Goal: Information Seeking & Learning: Learn about a topic

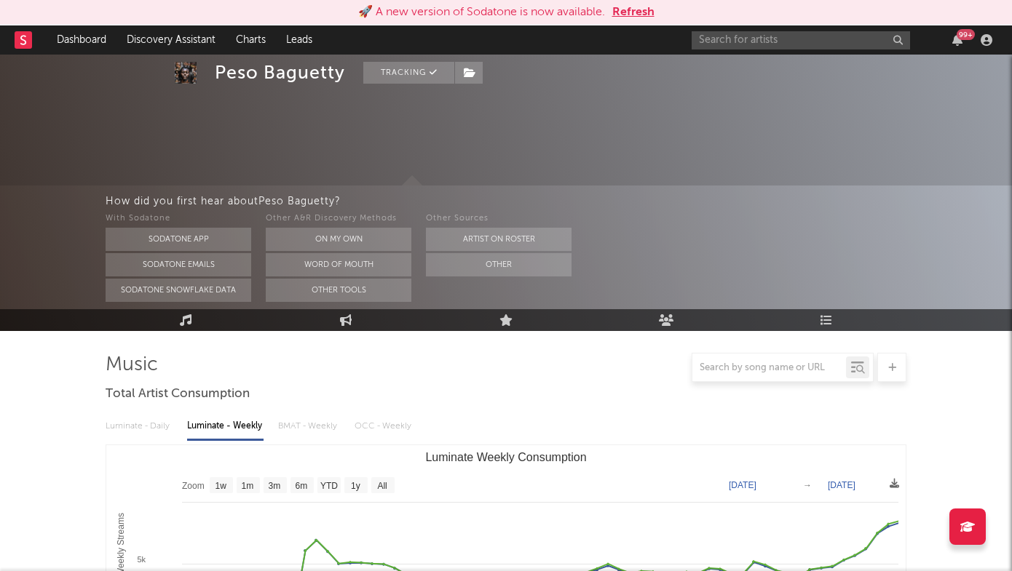
select select "6m"
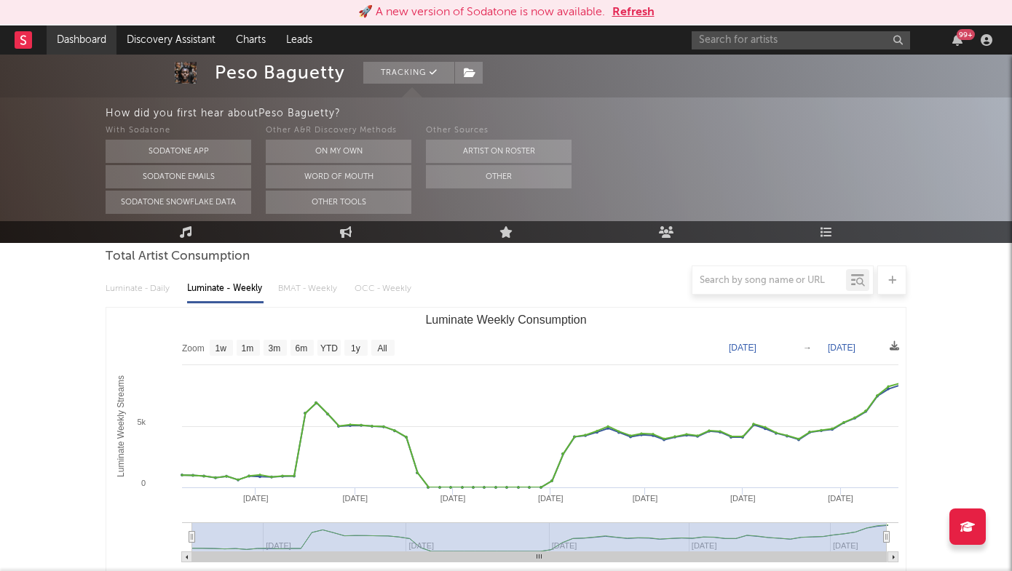
click at [89, 35] on link "Dashboard" at bounding box center [82, 39] width 70 height 29
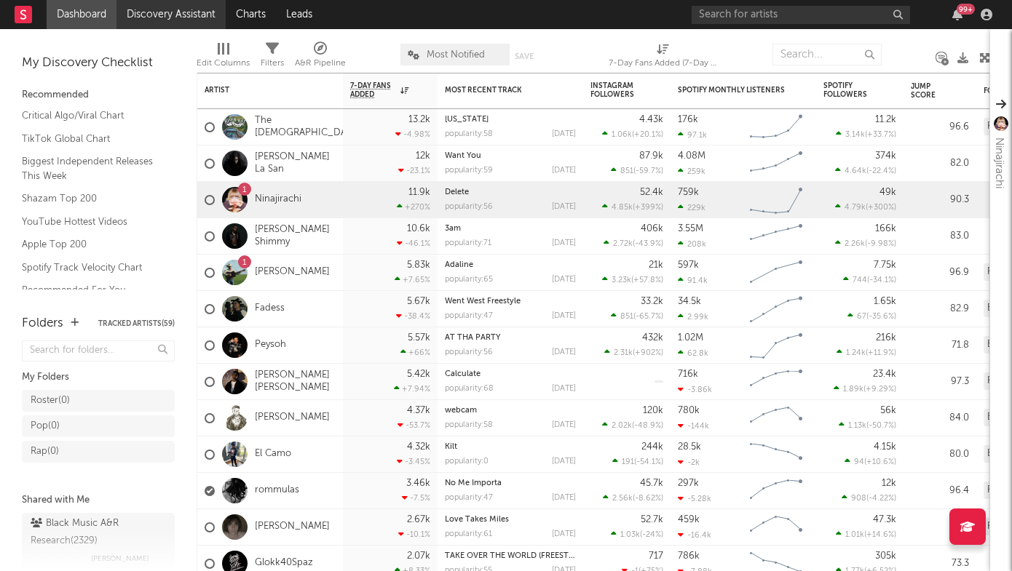
click at [199, 15] on link "Discovery Assistant" at bounding box center [170, 14] width 109 height 29
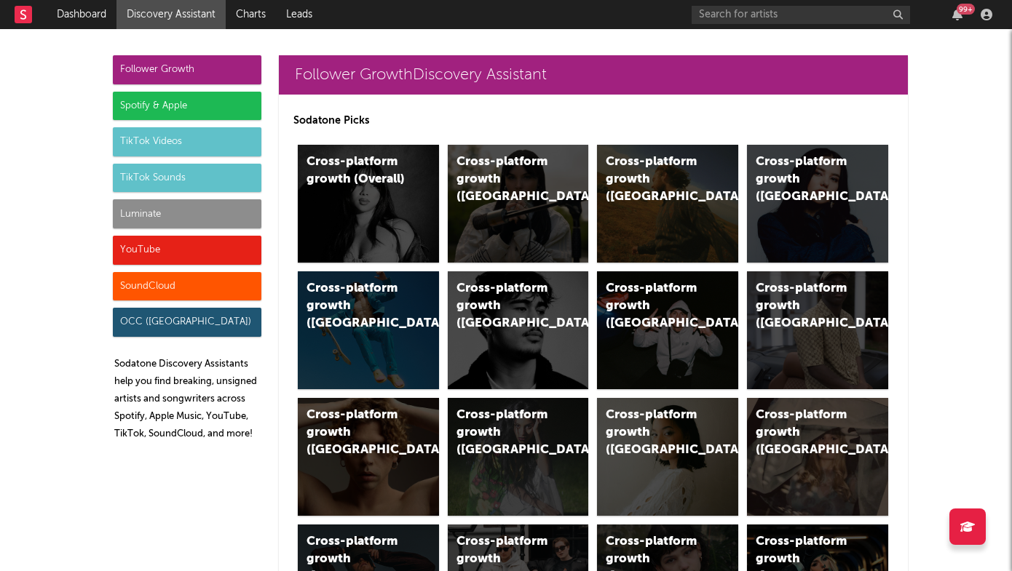
click at [182, 107] on div "Spotify & Apple" at bounding box center [187, 106] width 148 height 29
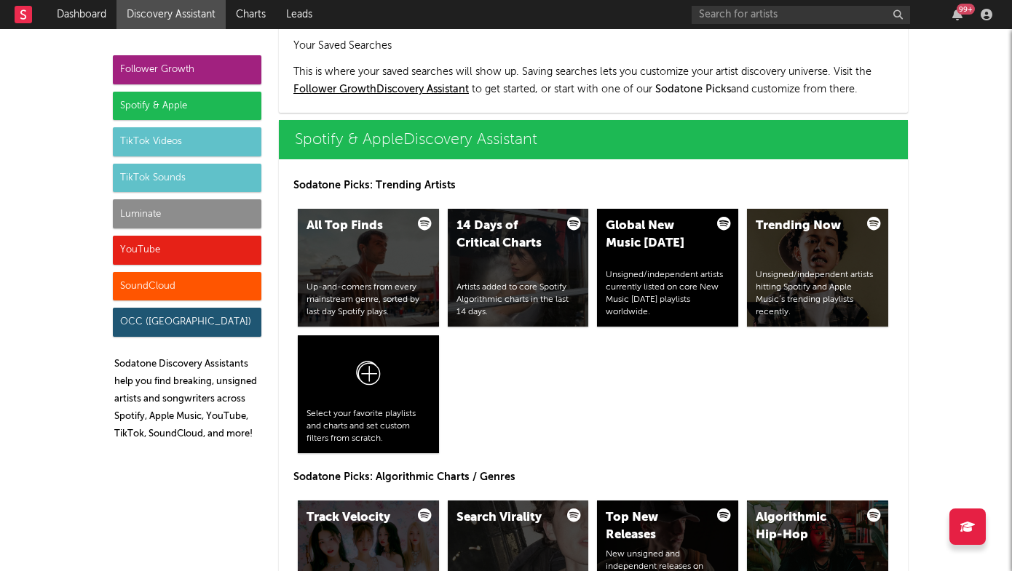
scroll to position [1455, 0]
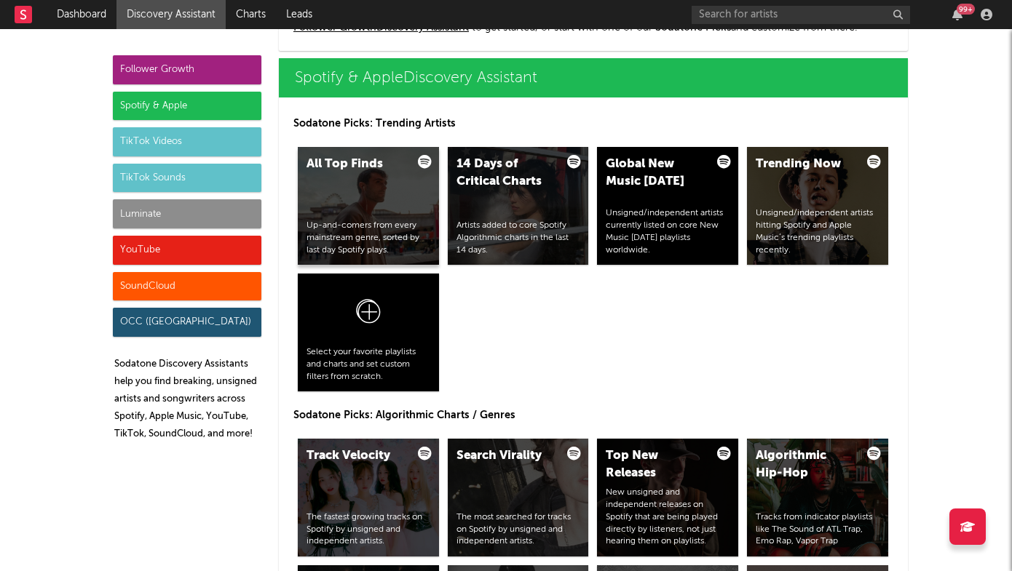
click at [372, 180] on div "All Top Finds Up-and-comers from every mainstream genre, sorted by last day Spo…" at bounding box center [368, 206] width 141 height 118
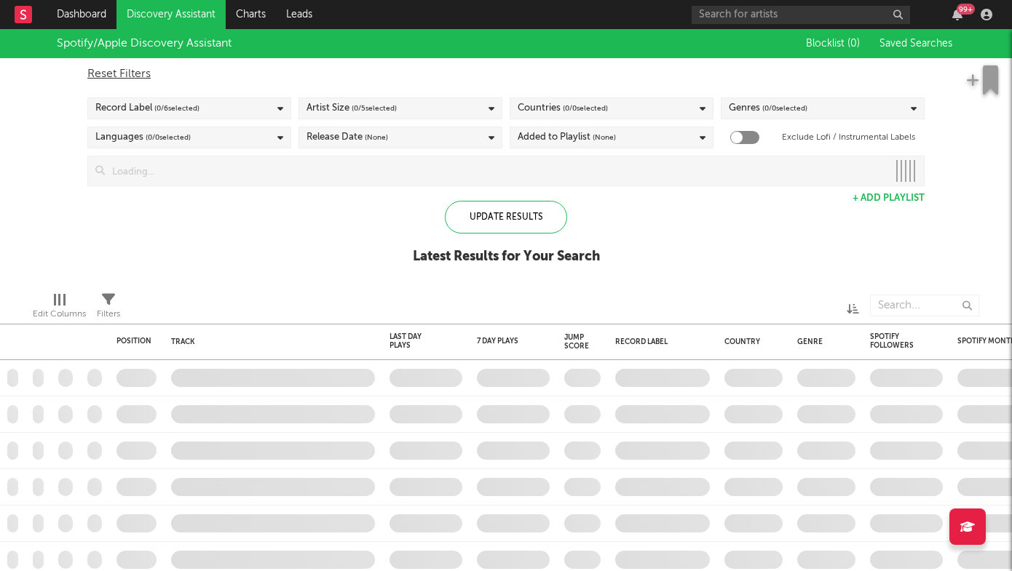
checkbox input "true"
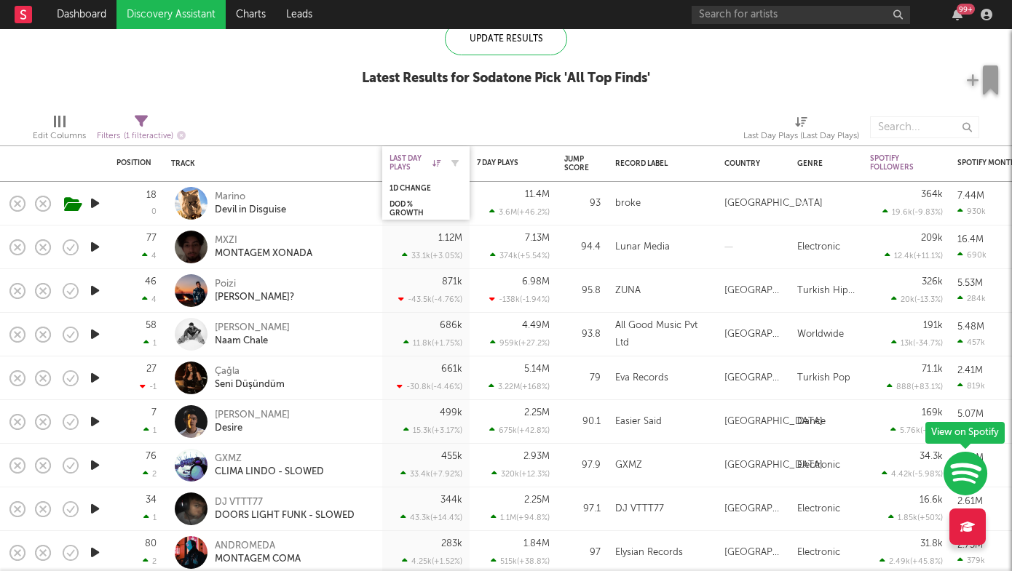
click at [413, 161] on div "Last Day Plays" at bounding box center [414, 162] width 51 height 17
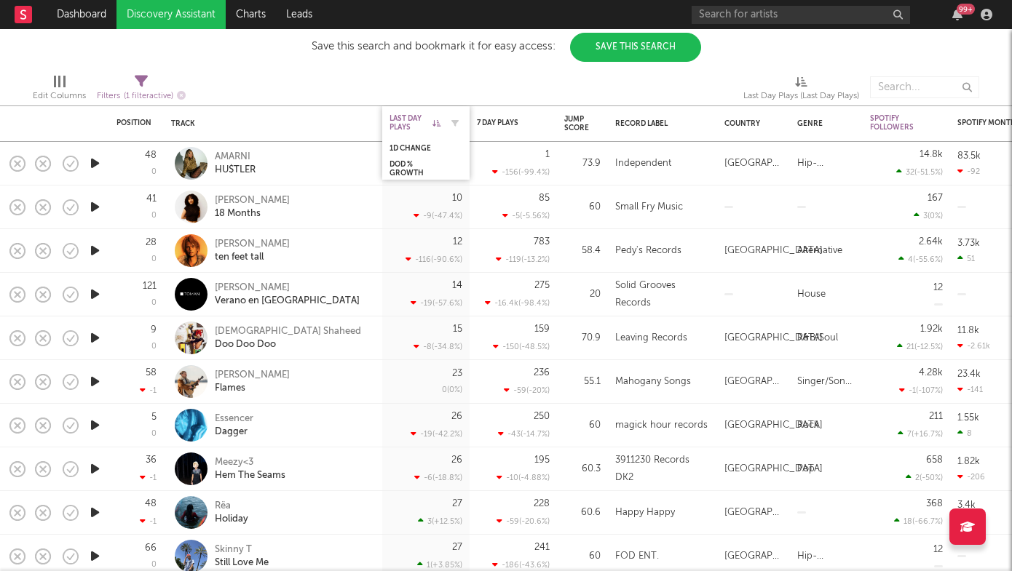
click at [427, 117] on div "Last Day Plays" at bounding box center [414, 122] width 51 height 17
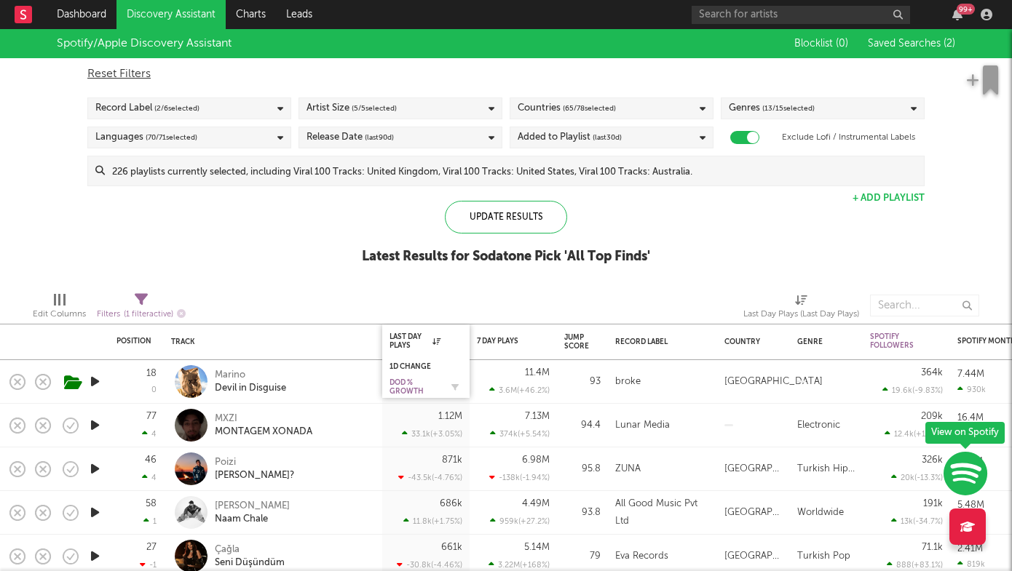
click at [410, 381] on div "DoD % Growth" at bounding box center [414, 386] width 51 height 17
